Goal: Task Accomplishment & Management: Use online tool/utility

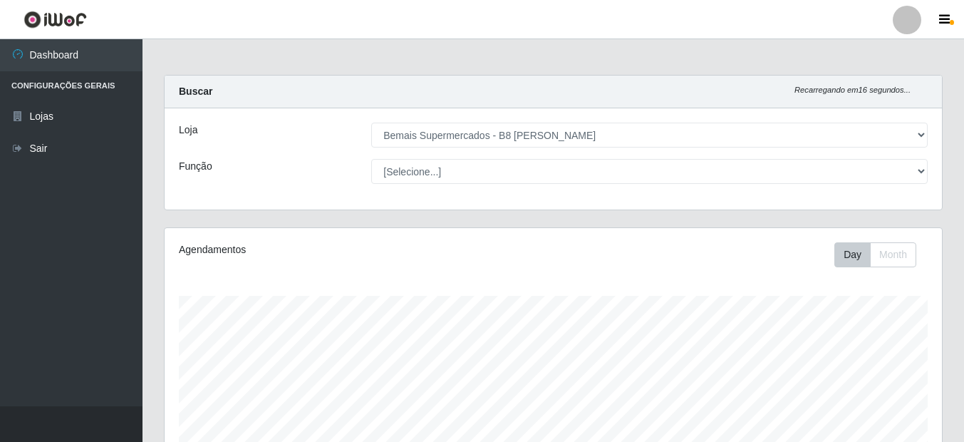
select select "413"
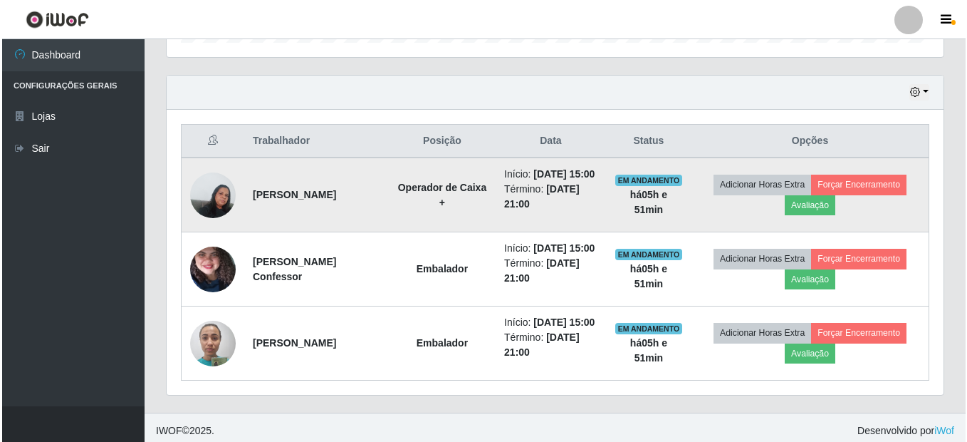
scroll to position [518, 0]
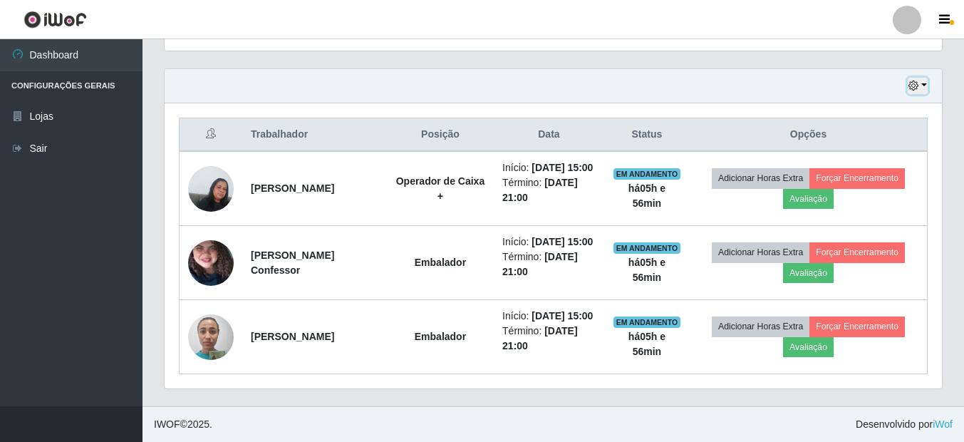
click at [922, 78] on button "button" at bounding box center [918, 86] width 20 height 16
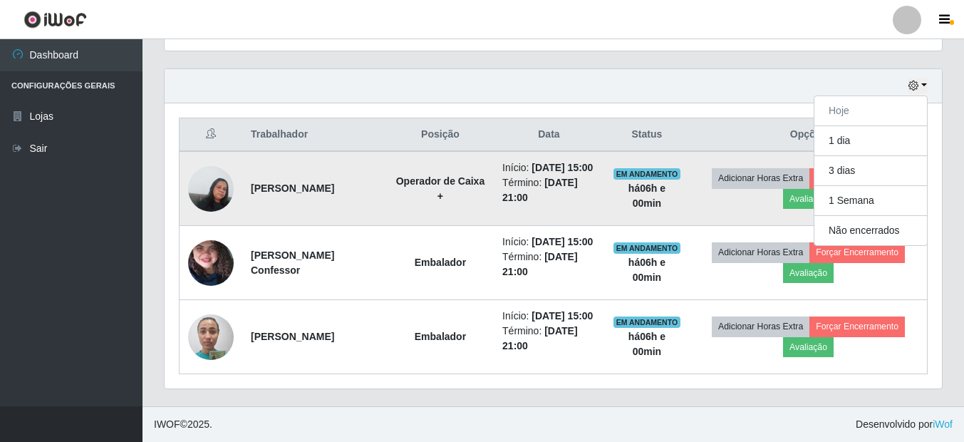
click at [728, 180] on td "Adicionar Horas Extra Forçar Encerramento Avaliação" at bounding box center [808, 188] width 237 height 75
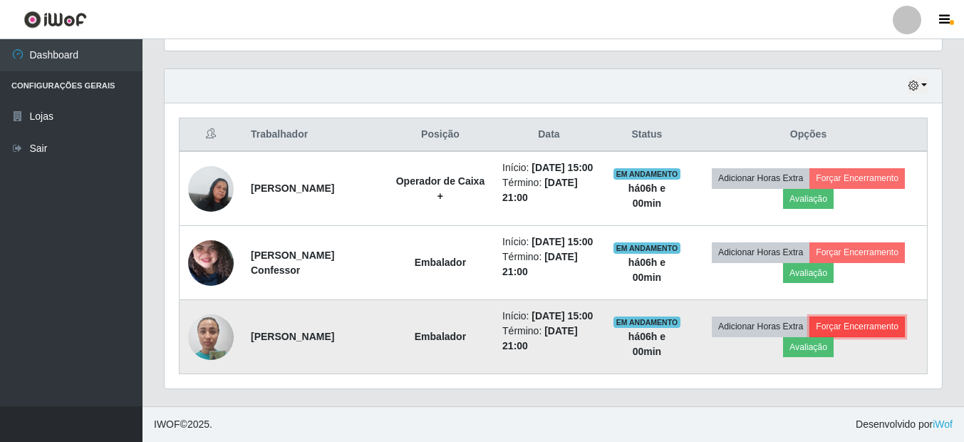
click at [841, 316] on button "Forçar Encerramento" at bounding box center [856, 326] width 95 height 20
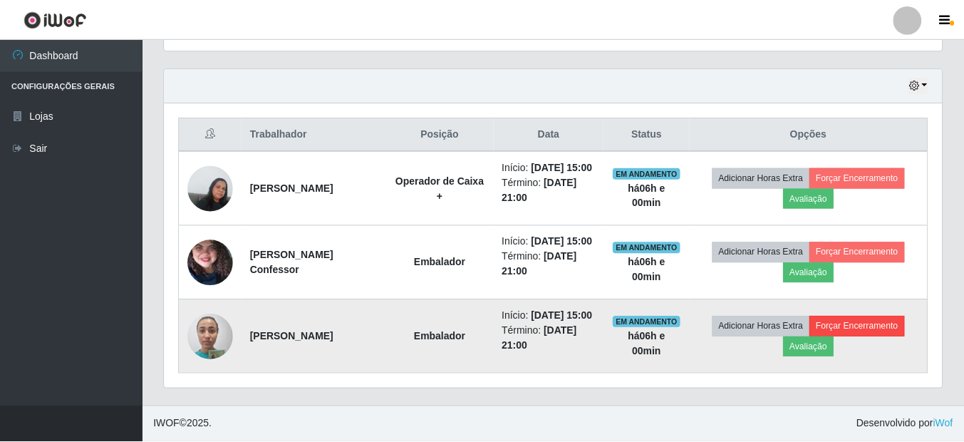
scroll to position [296, 770]
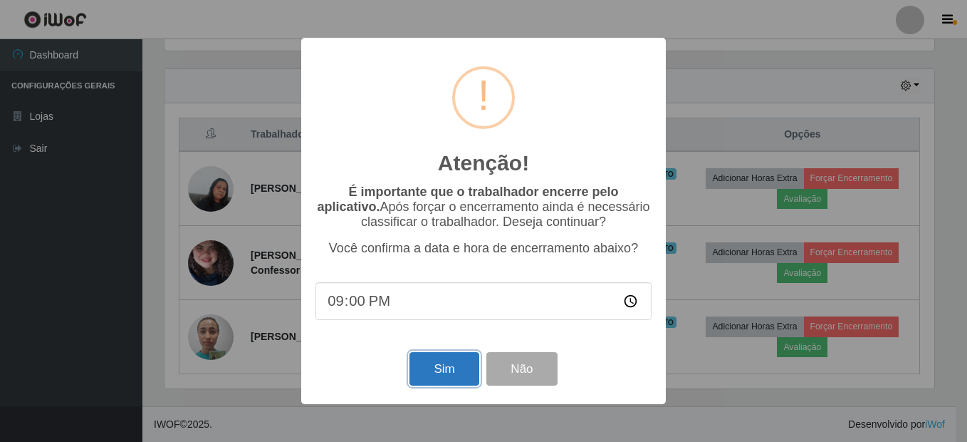
click at [449, 374] on button "Sim" at bounding box center [444, 368] width 69 height 33
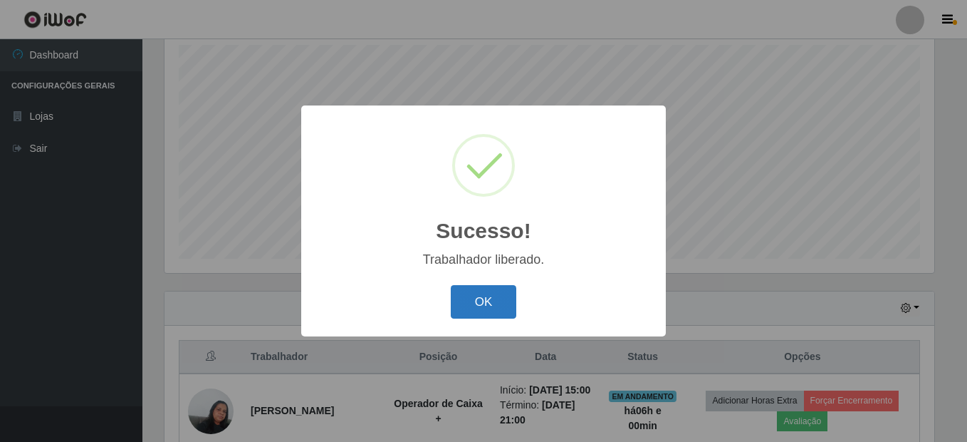
click at [502, 306] on button "OK" at bounding box center [484, 301] width 66 height 33
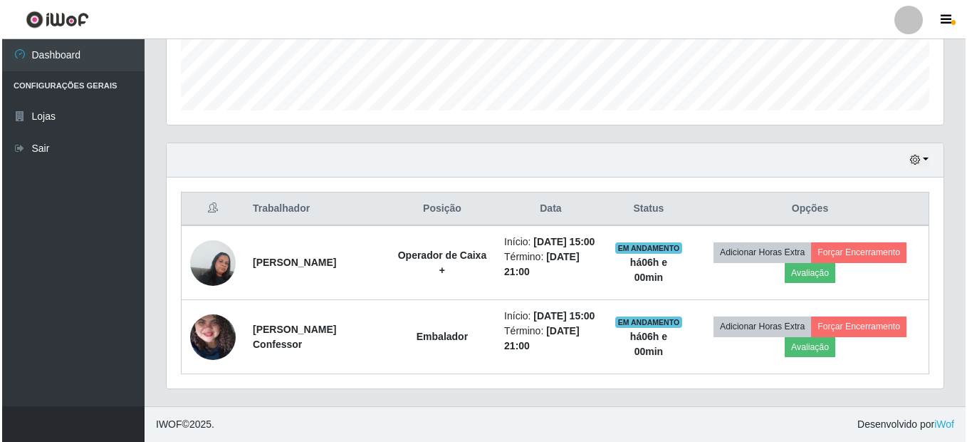
scroll to position [429, 0]
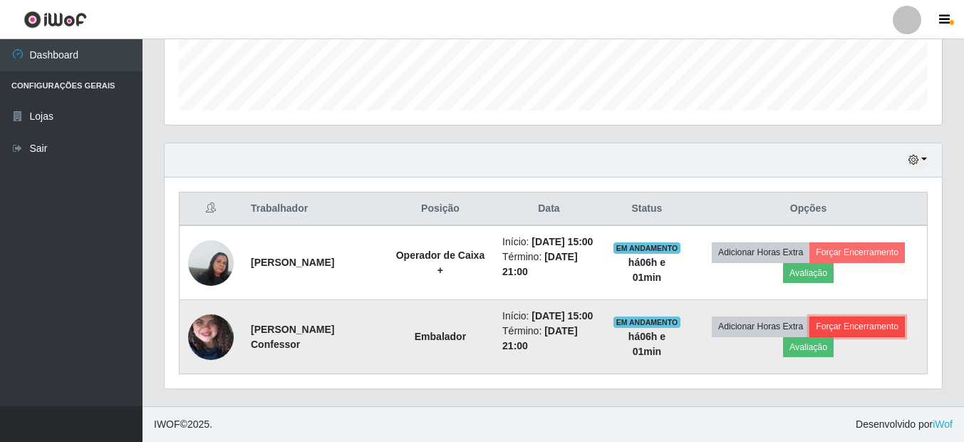
click at [862, 316] on button "Forçar Encerramento" at bounding box center [856, 326] width 95 height 20
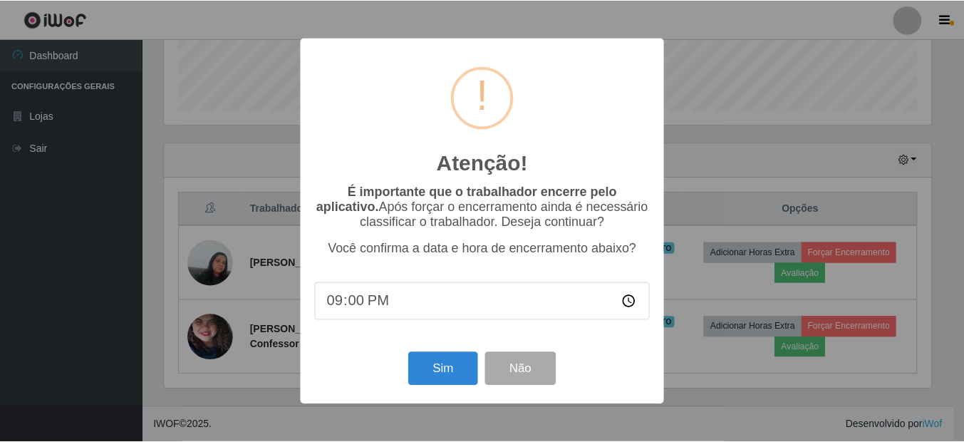
scroll to position [296, 770]
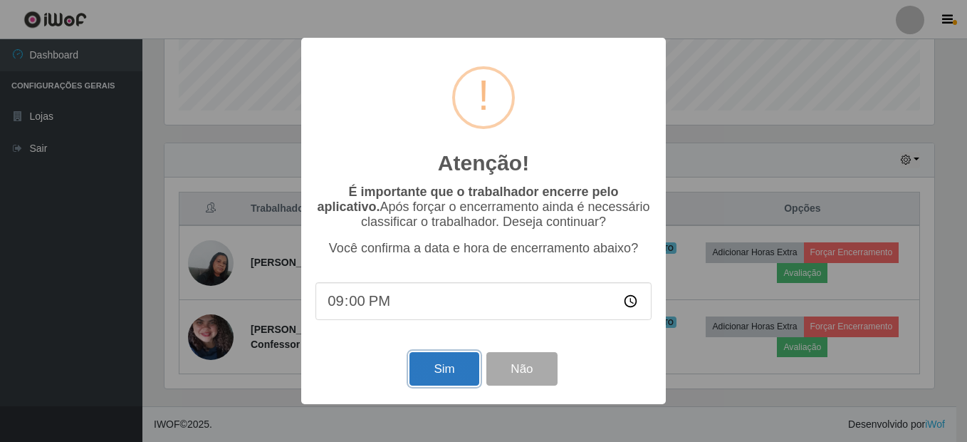
click at [414, 360] on button "Sim" at bounding box center [444, 368] width 69 height 33
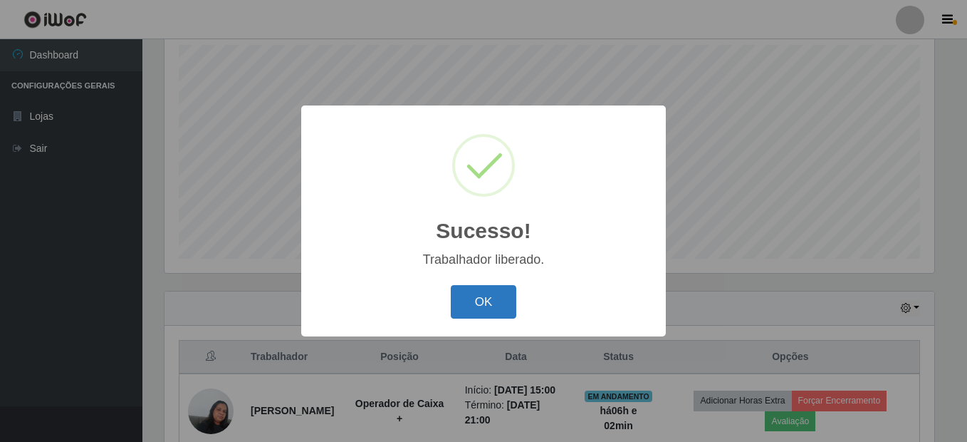
click at [502, 301] on button "OK" at bounding box center [484, 301] width 66 height 33
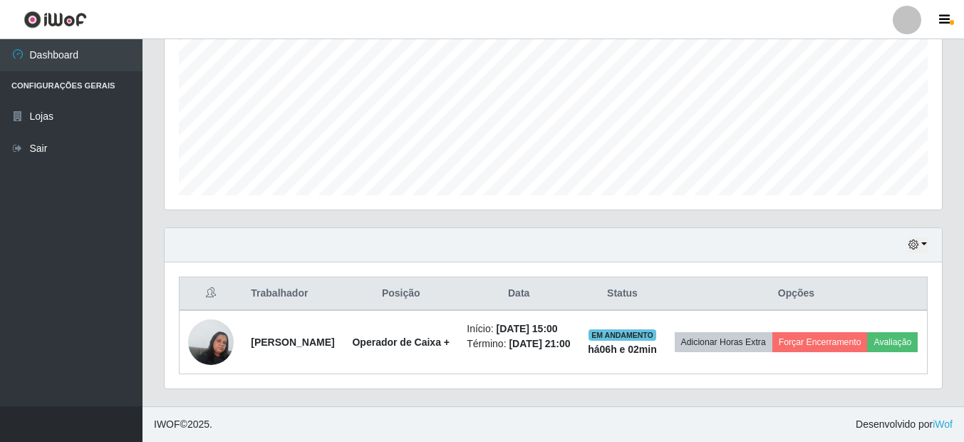
scroll to position [340, 0]
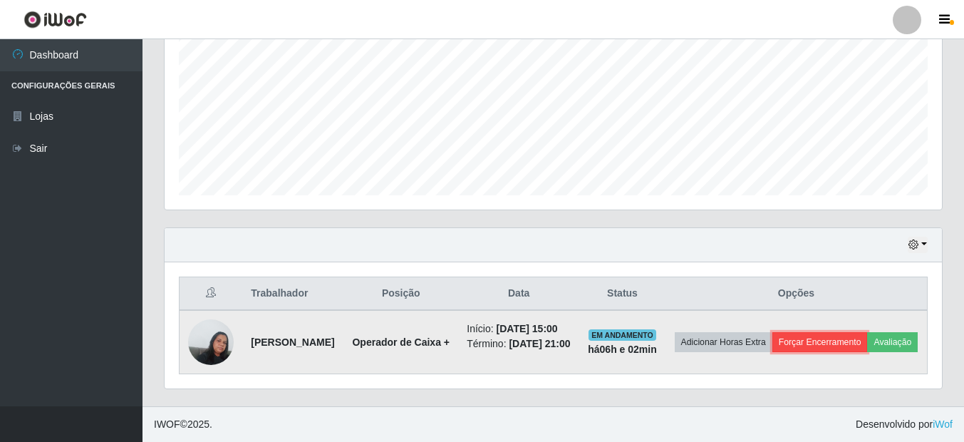
click at [868, 332] on button "Forçar Encerramento" at bounding box center [819, 342] width 95 height 20
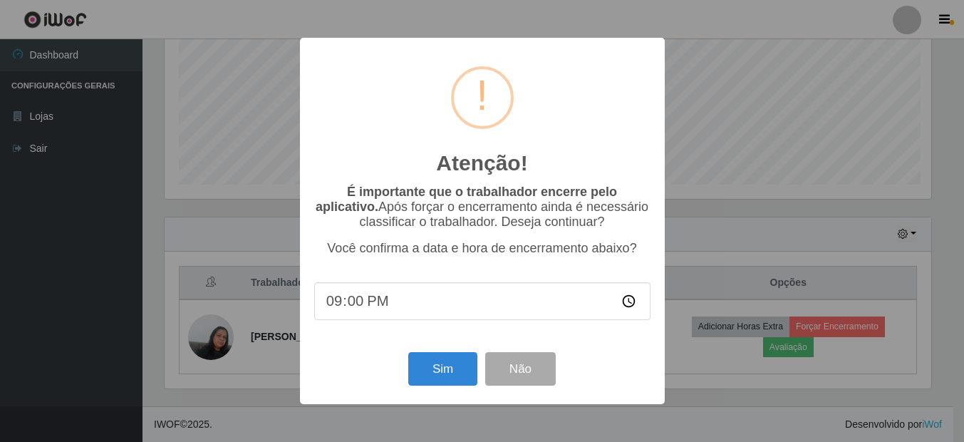
scroll to position [296, 770]
click at [445, 373] on button "Sim" at bounding box center [444, 368] width 69 height 33
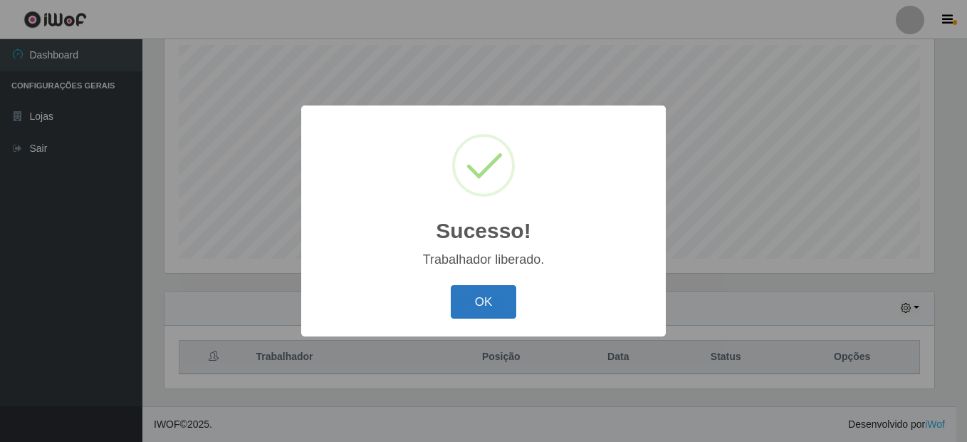
click at [468, 308] on button "OK" at bounding box center [484, 301] width 66 height 33
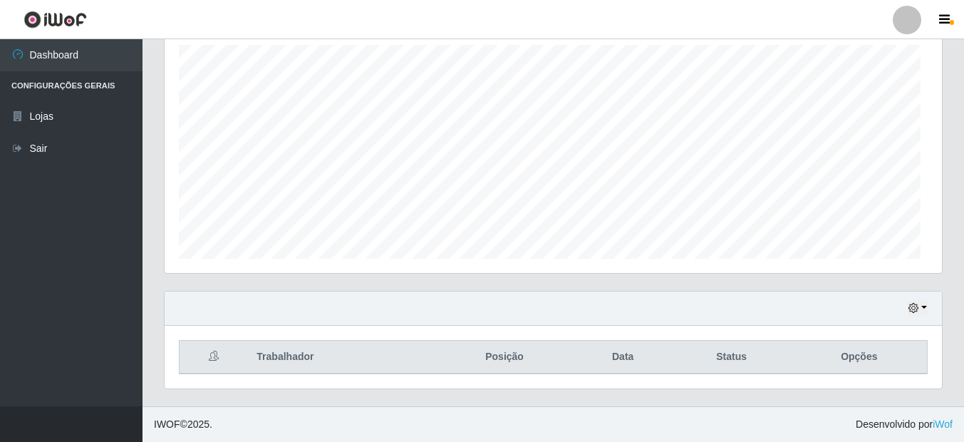
scroll to position [296, 777]
